Goal: Task Accomplishment & Management: Manage account settings

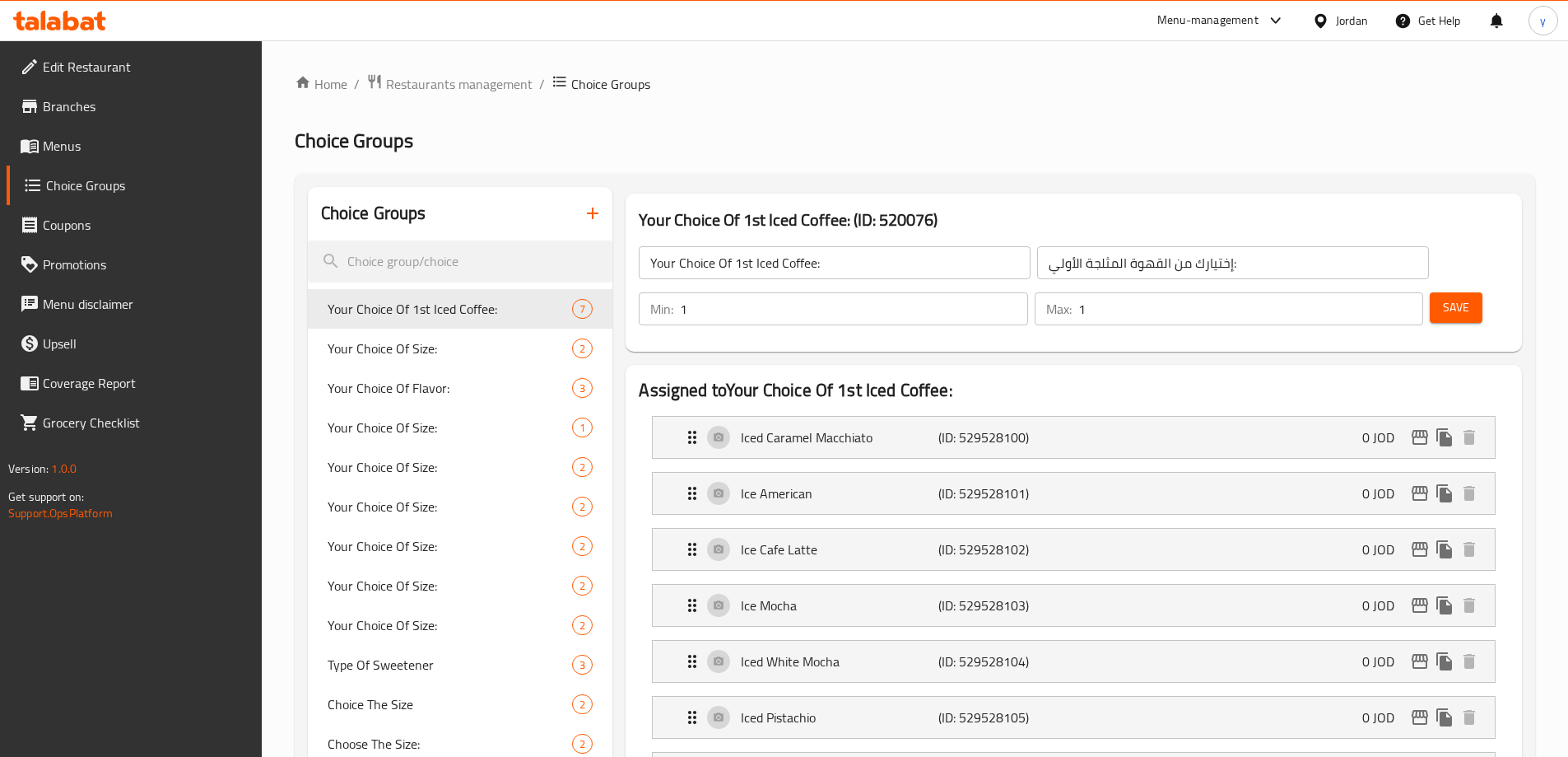
click at [1338, 23] on div "Jordan" at bounding box center [1352, 20] width 32 height 19
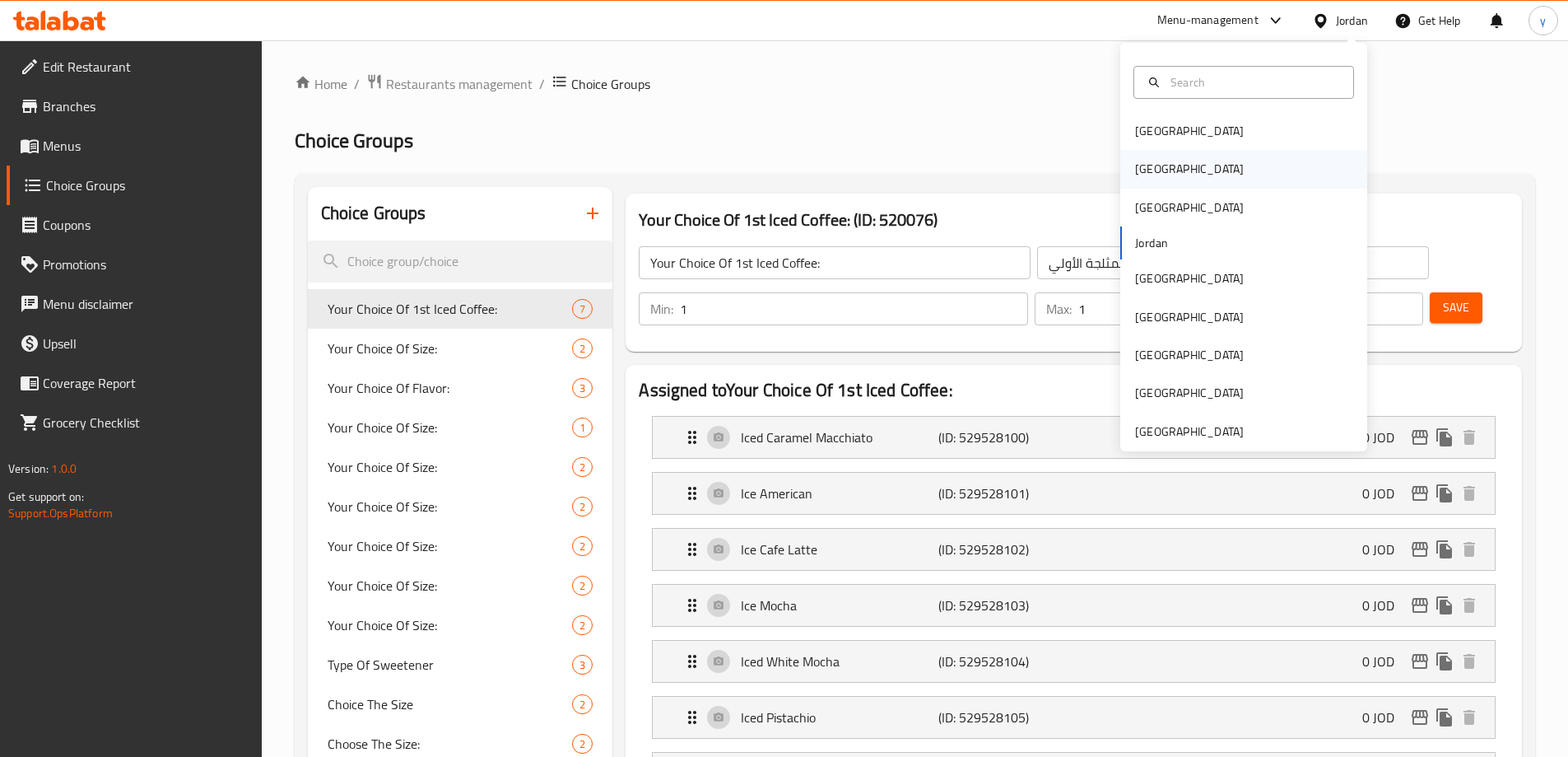
click at [1162, 161] on div "[GEOGRAPHIC_DATA]" at bounding box center [1189, 169] width 135 height 38
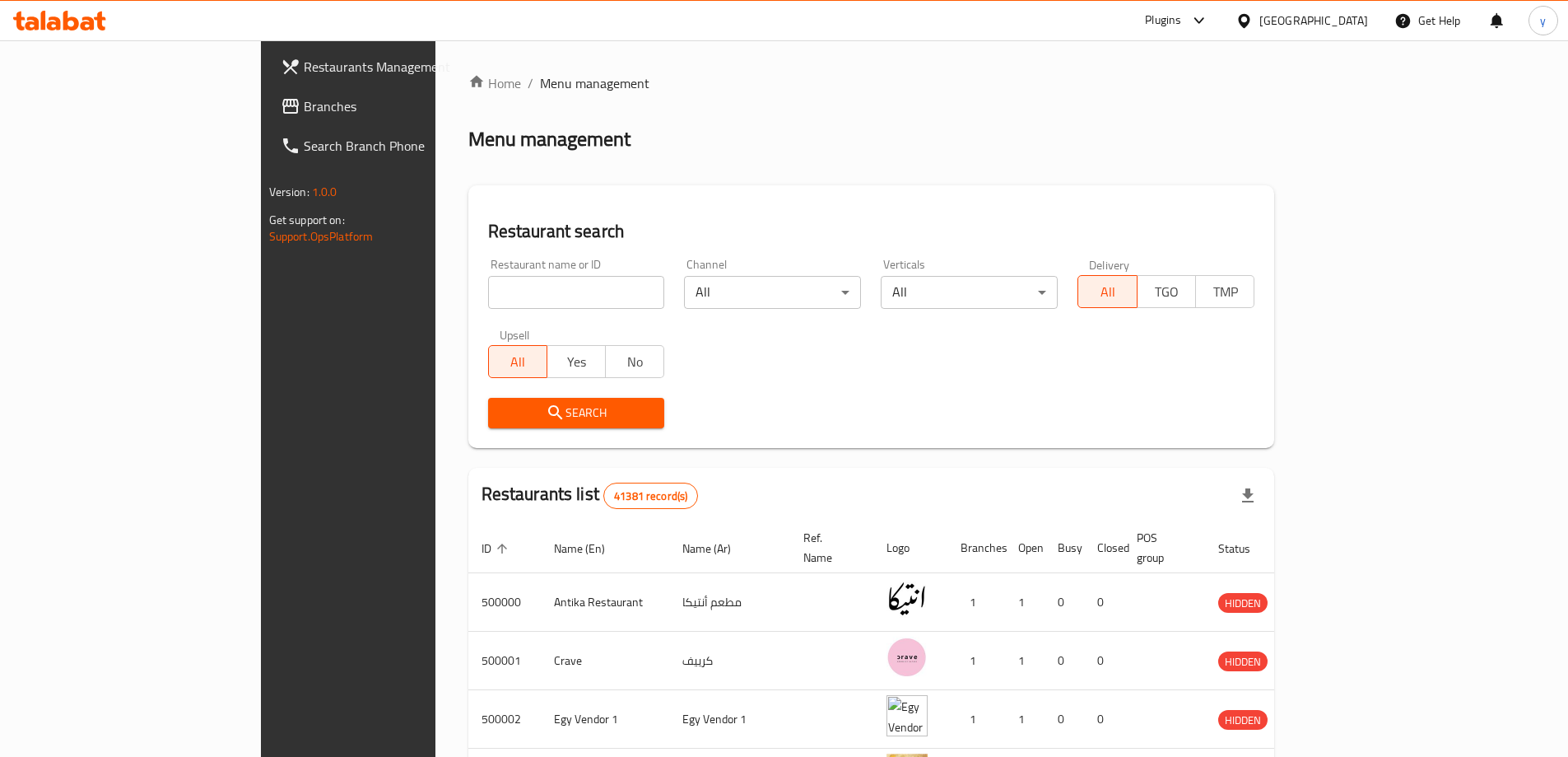
click at [304, 107] on span "Branches" at bounding box center [406, 106] width 206 height 19
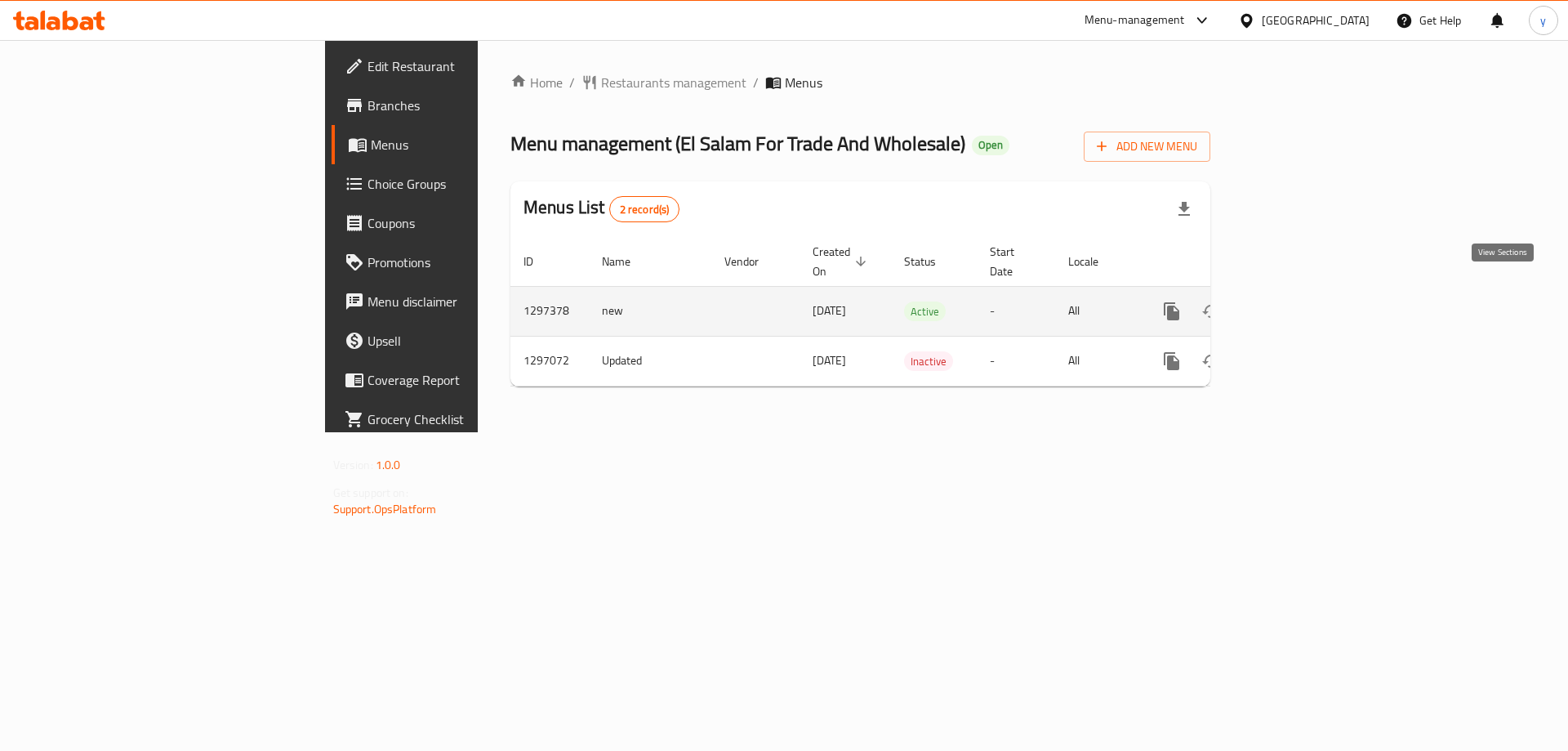
click at [1299, 301] on icon "enhanced table" at bounding box center [1289, 311] width 19 height 19
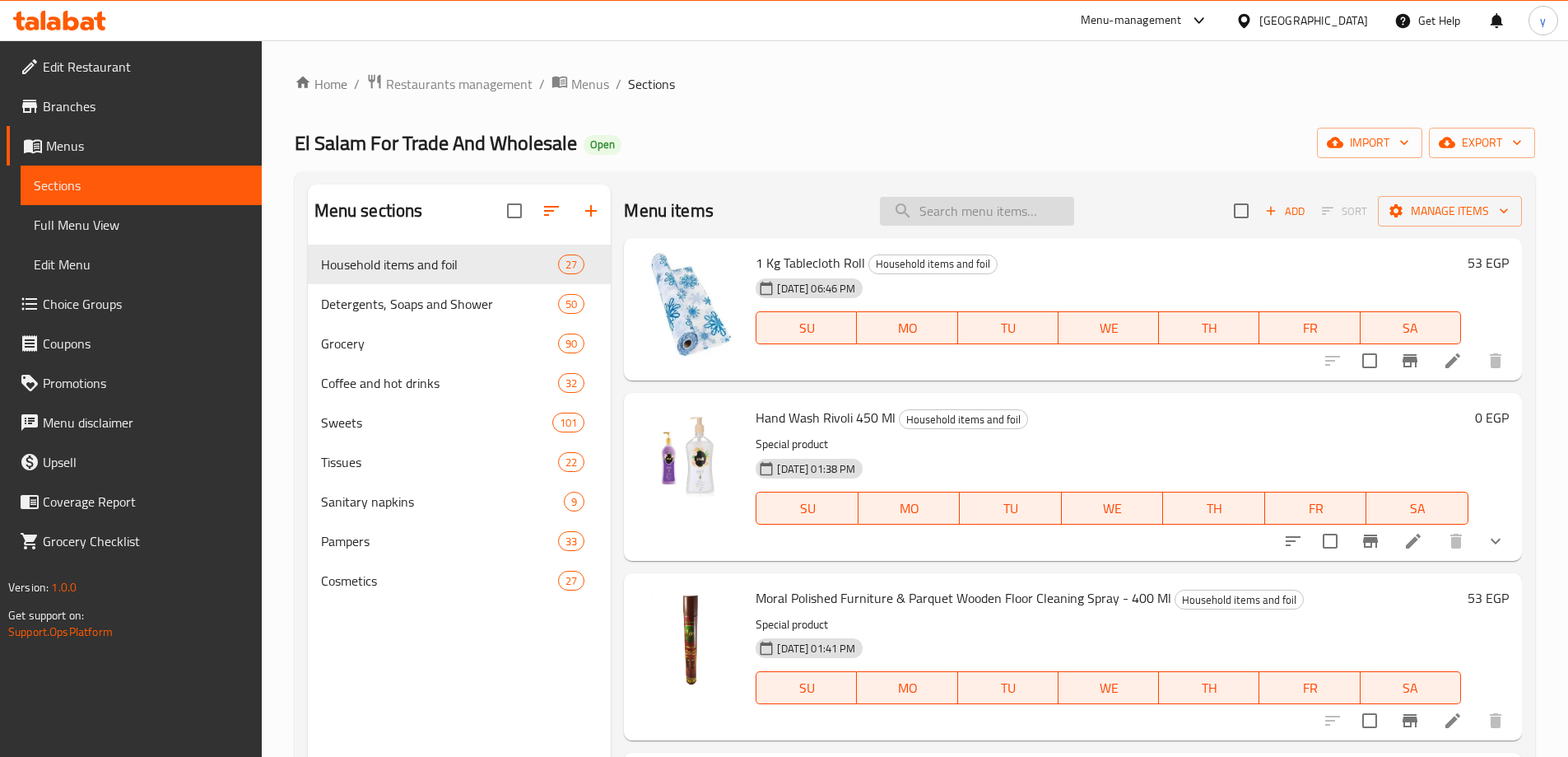
click at [966, 220] on input "search" at bounding box center [977, 211] width 194 height 29
paste input "[PERSON_NAME] Mix Milk 27 Pack (Different Flavors)"
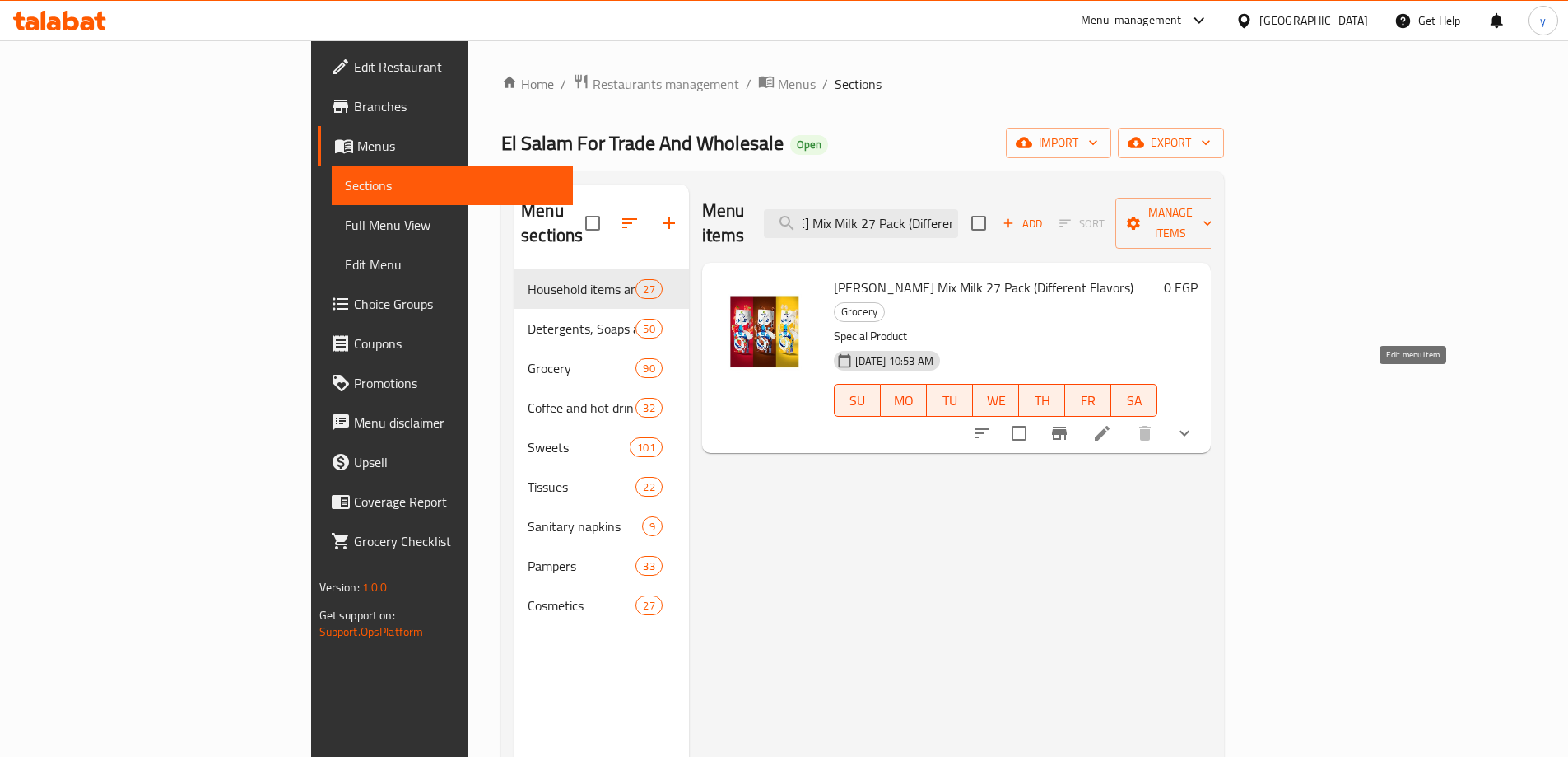
type input "[PERSON_NAME] Mix Milk 27 Pack (Different Flavors)"
click at [1112, 423] on icon at bounding box center [1102, 433] width 19 height 19
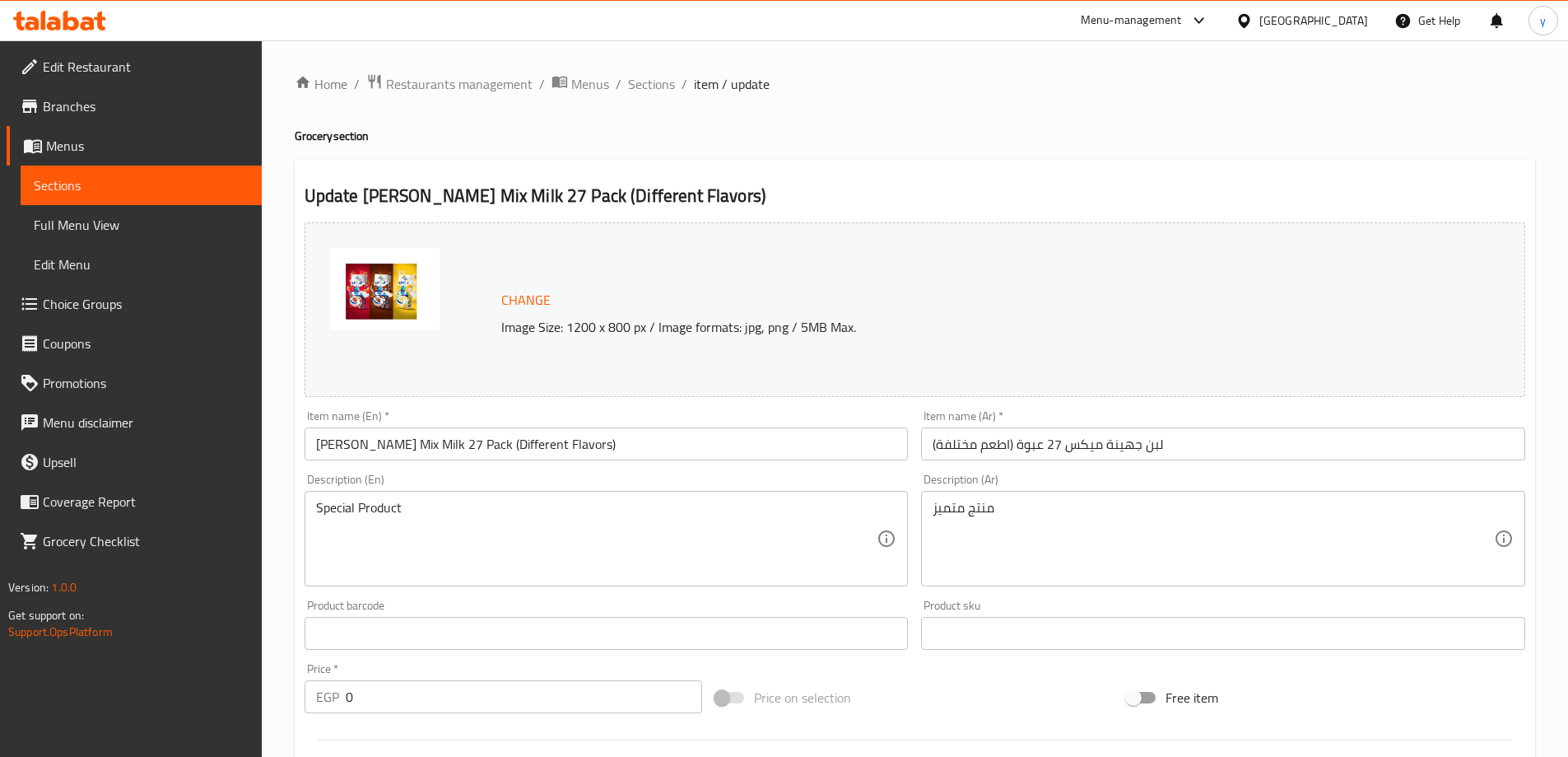
click at [758, 262] on div "Change Image Size: 1200 x 800 px / Image formats: jpg, png / 5MB Max." at bounding box center [915, 310] width 1221 height 175
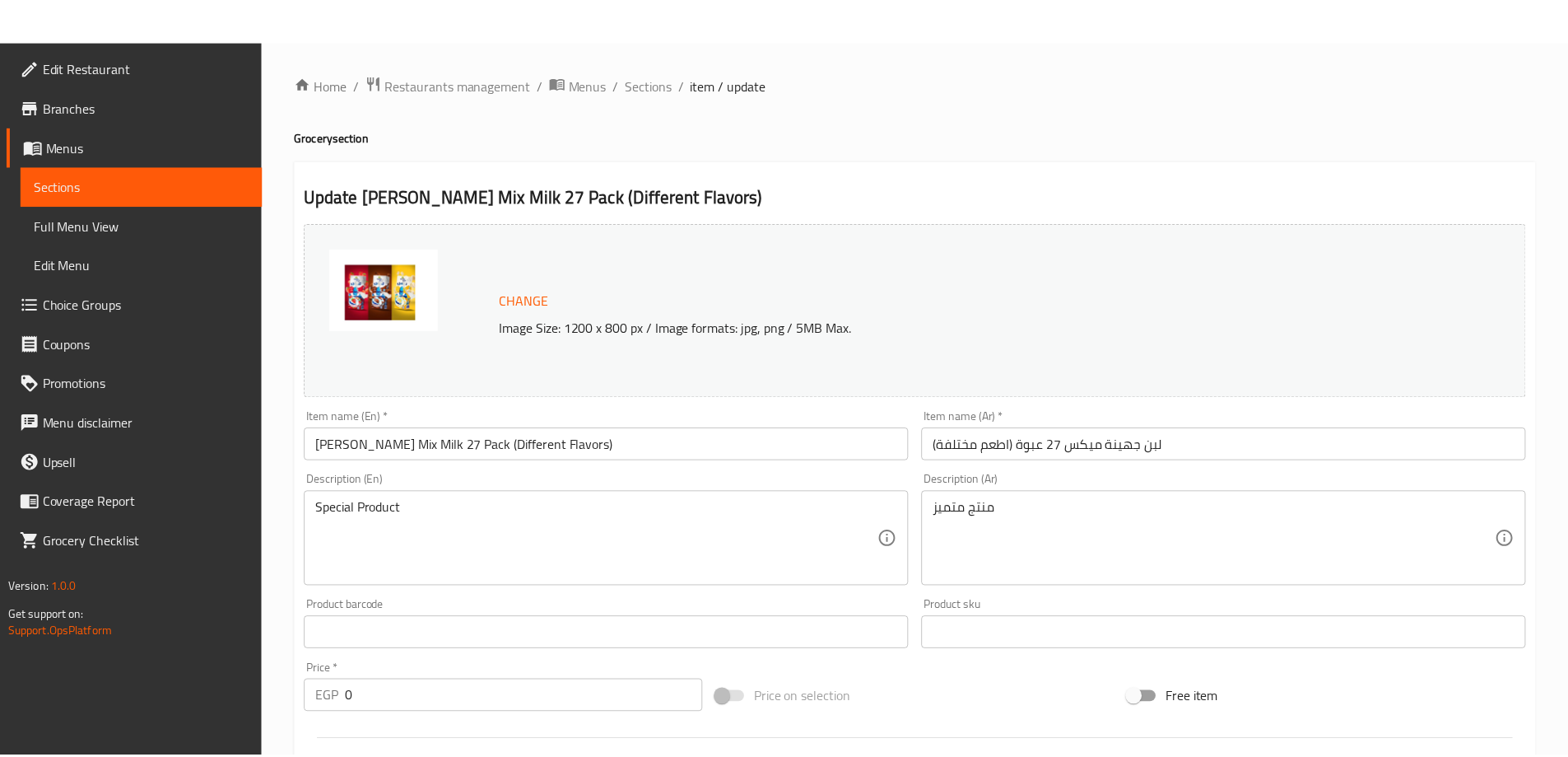
scroll to position [564, 0]
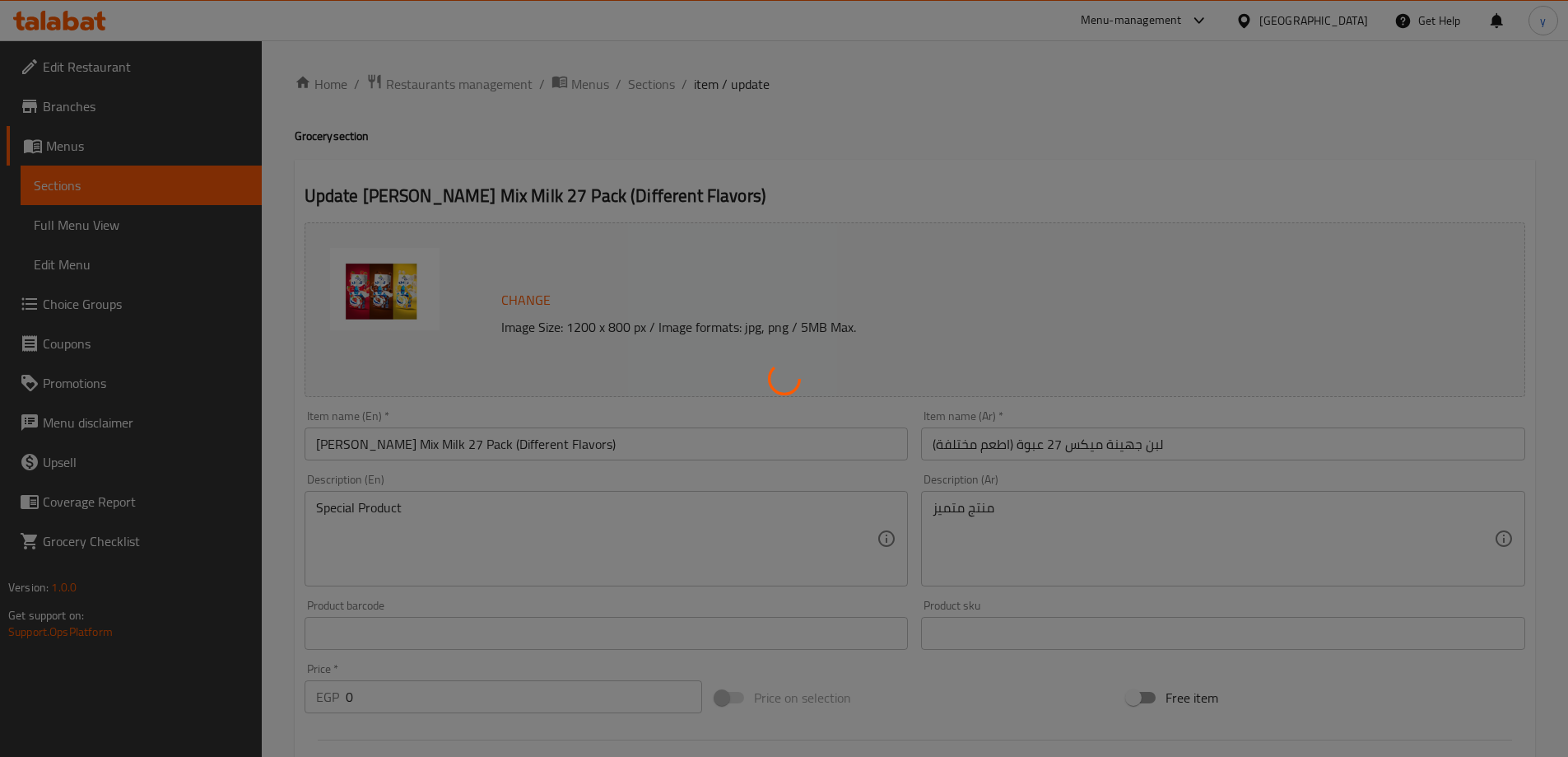
click at [724, 221] on div at bounding box center [784, 378] width 1568 height 757
click at [914, 234] on div at bounding box center [784, 378] width 1568 height 757
click at [907, 216] on div at bounding box center [784, 378] width 1568 height 757
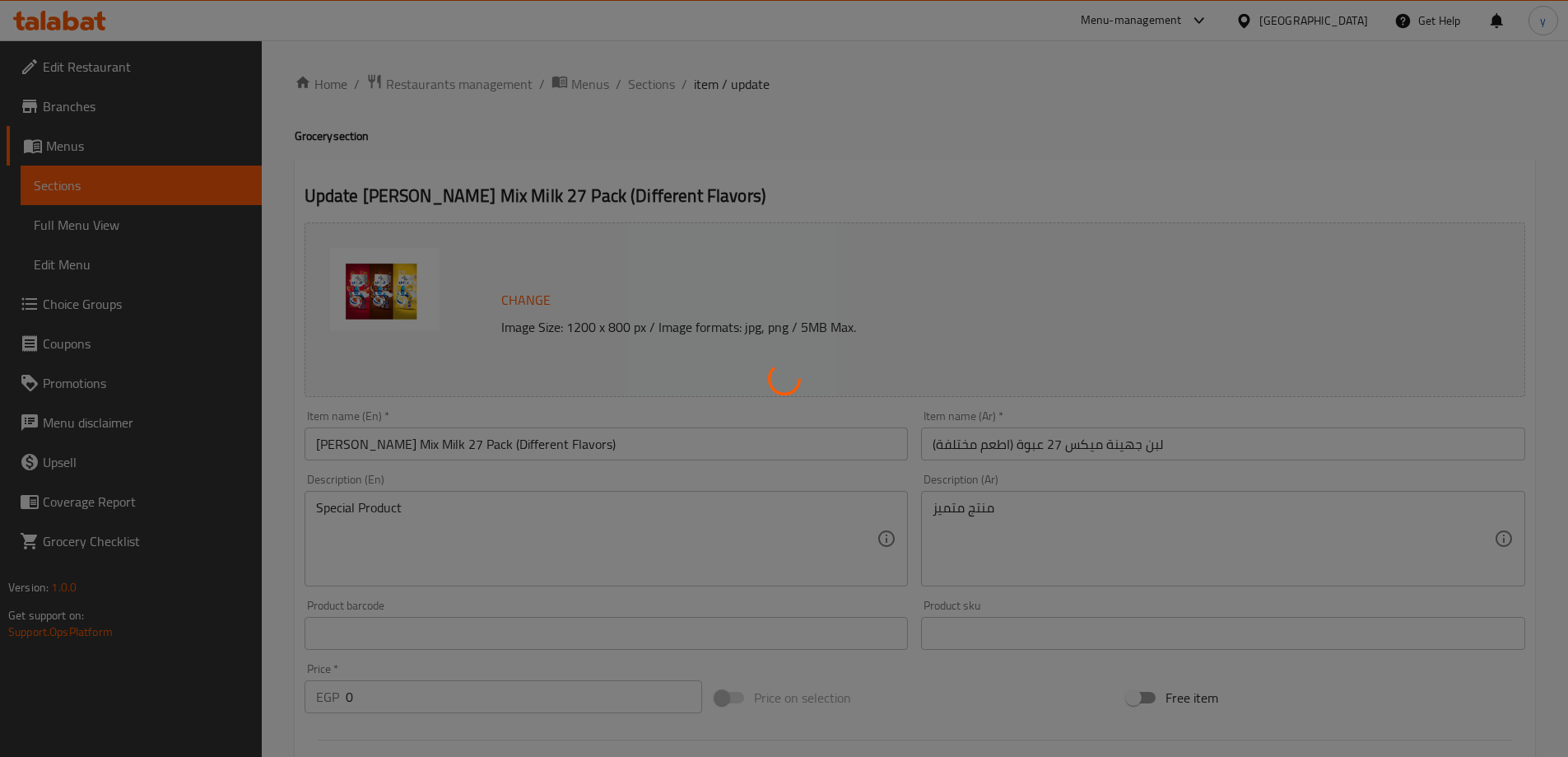
click at [907, 216] on div at bounding box center [784, 378] width 1568 height 757
click at [956, 259] on div at bounding box center [784, 378] width 1568 height 757
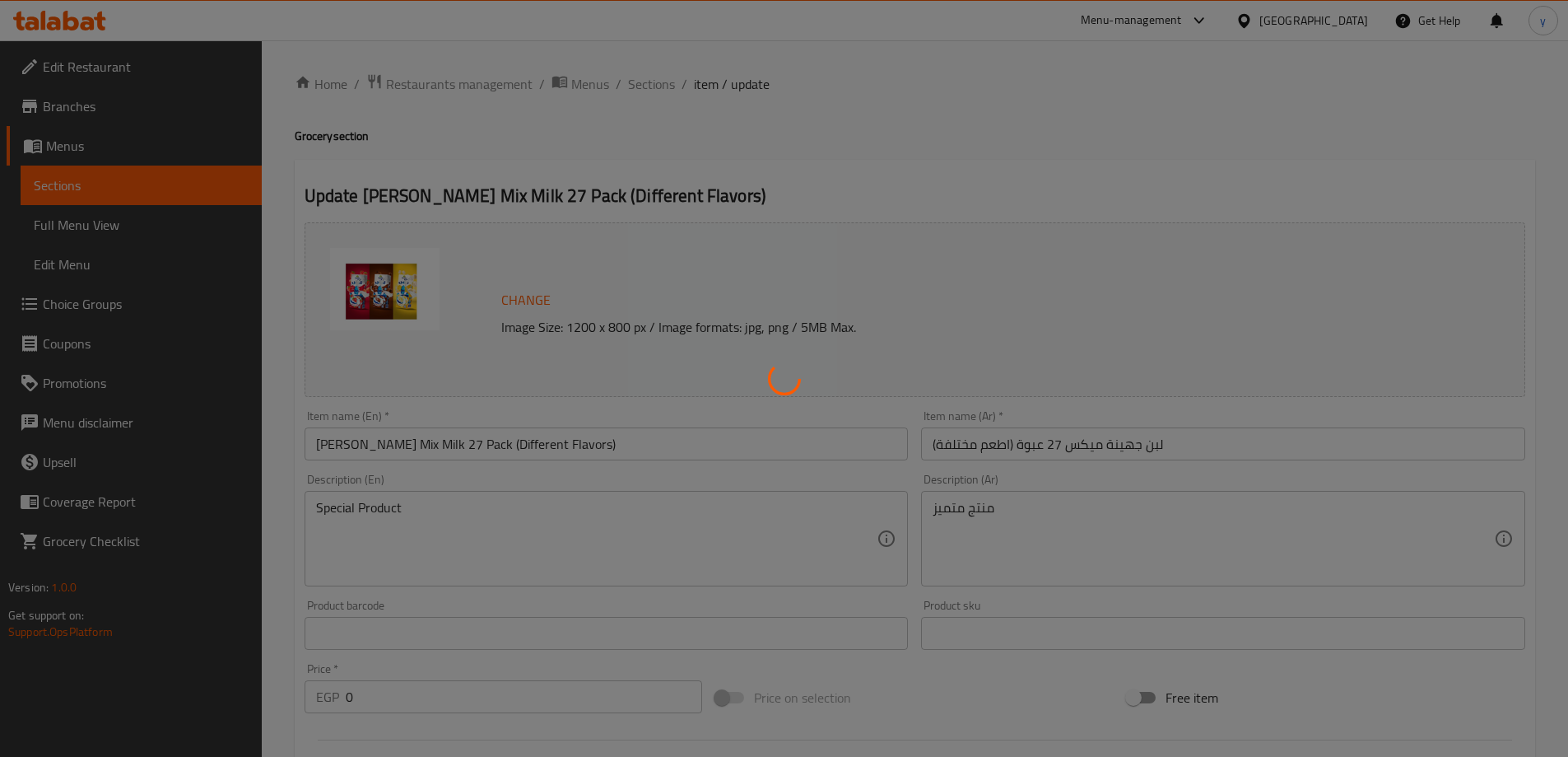
click at [956, 259] on div at bounding box center [784, 378] width 1568 height 757
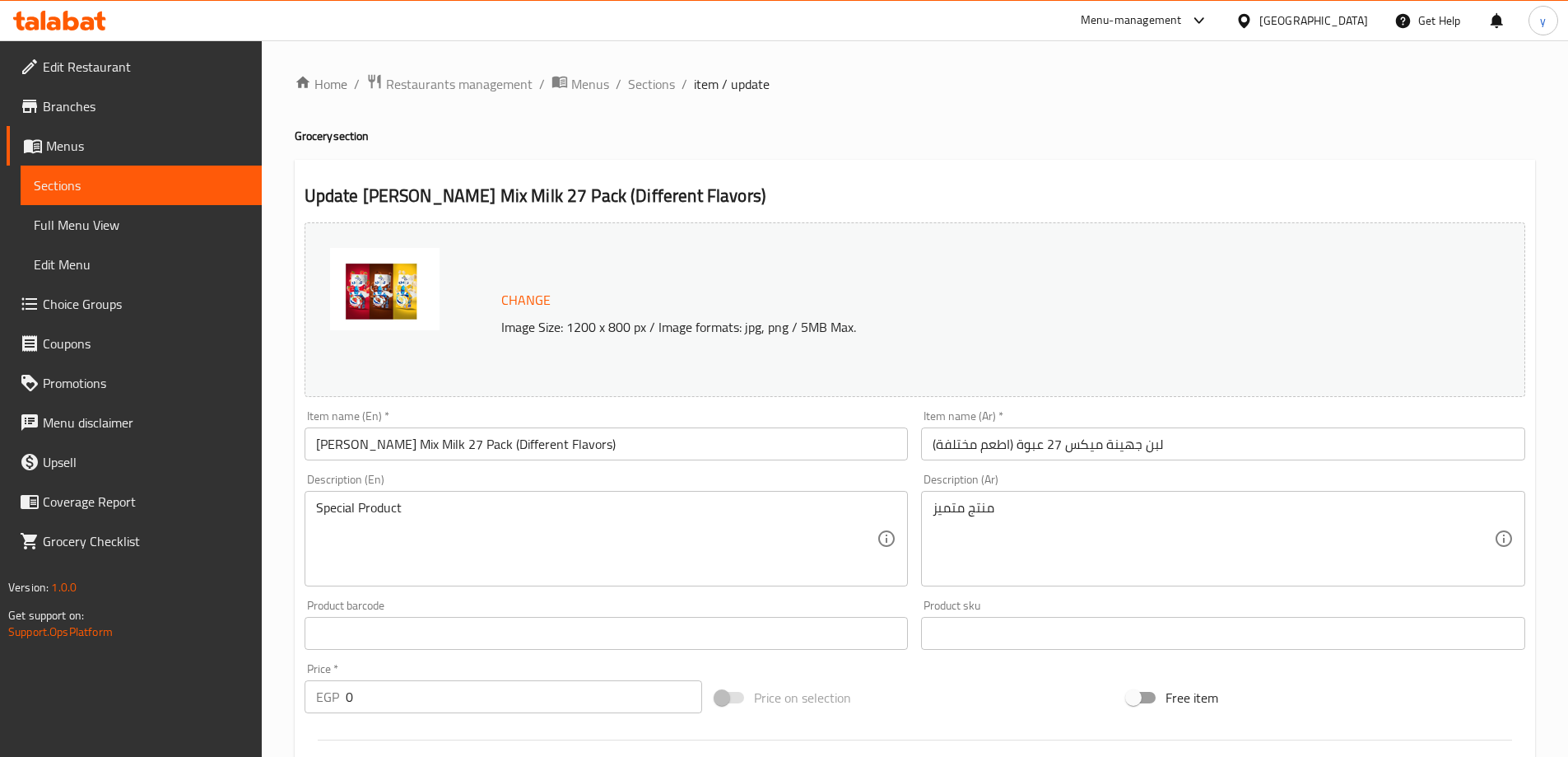
click at [959, 239] on div "Change Image Size: 1200 x 800 px / Image formats: jpg, png / 5MB Max." at bounding box center [915, 310] width 1221 height 175
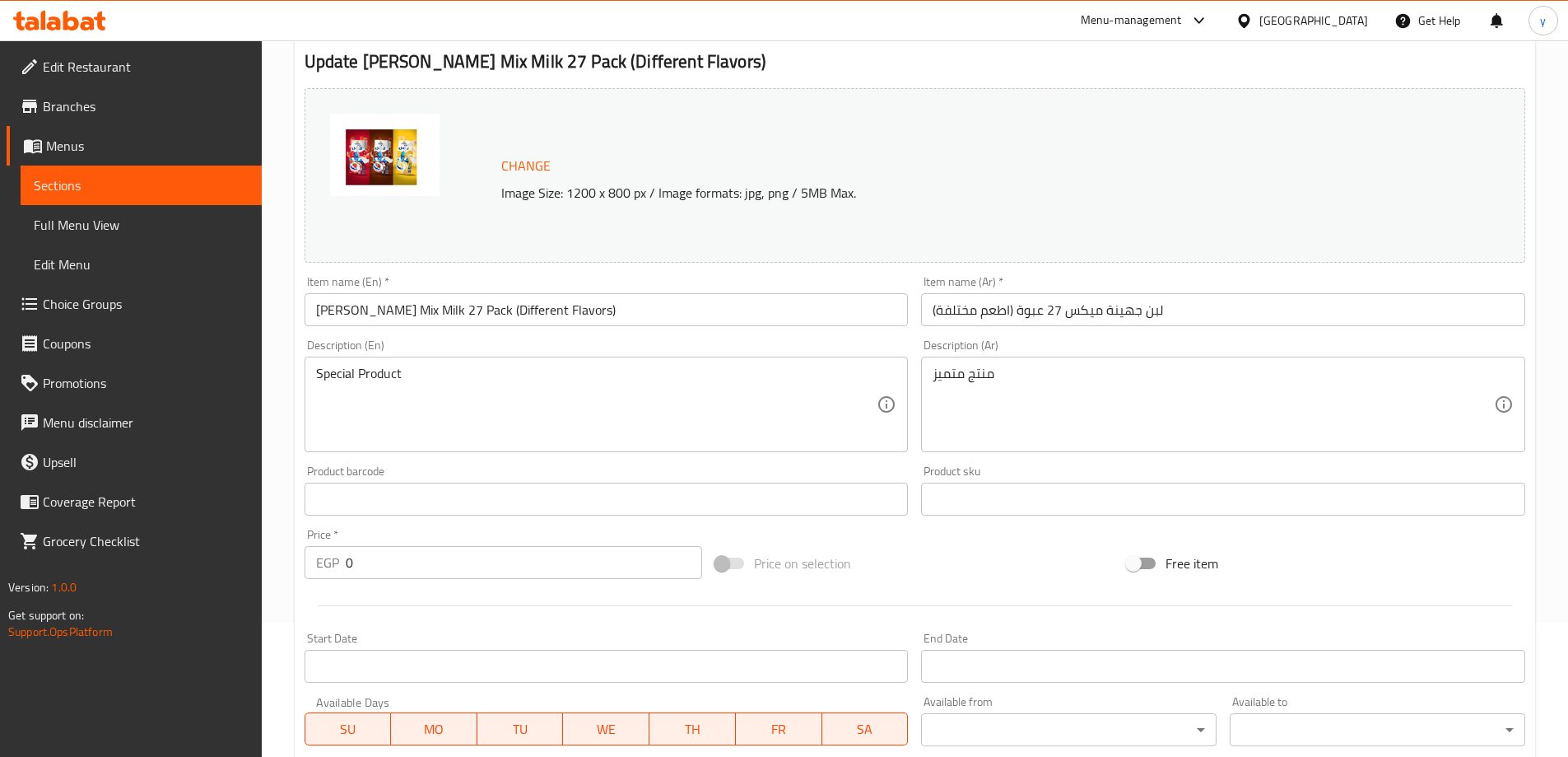
scroll to position [117, 0]
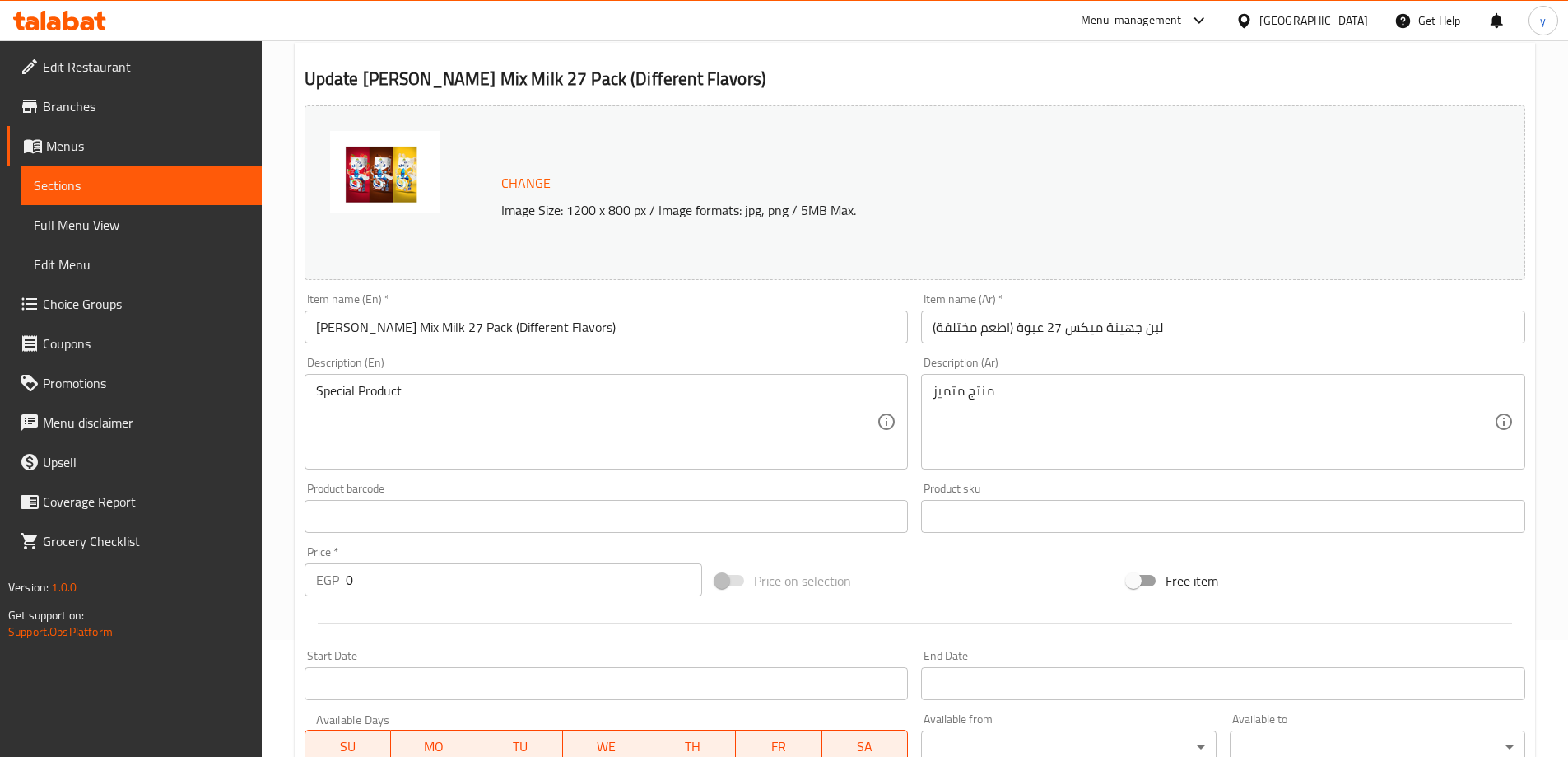
click at [681, 185] on div "Change Image Size: 1200 x 800 px / Image formats: jpg, png / 5MB Max." at bounding box center [933, 193] width 878 height 54
